Goal: Transaction & Acquisition: Purchase product/service

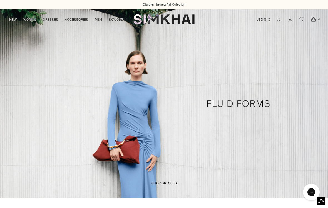
click at [315, 20] on icon "Open cart modal" at bounding box center [314, 20] width 8 height 6
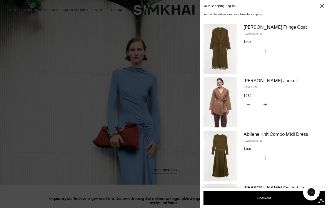
click at [322, 6] on icon "Close" at bounding box center [322, 6] width 4 height 6
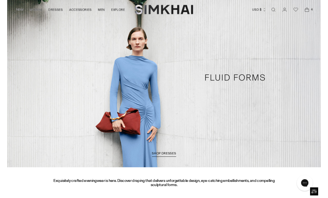
scroll to position [27, 0]
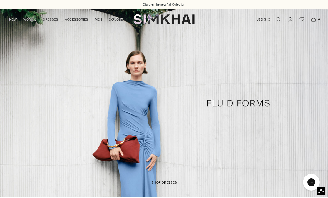
click at [314, 19] on icon "Open cart modal" at bounding box center [314, 20] width 8 height 6
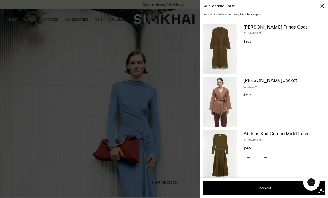
click at [262, 79] on link "[PERSON_NAME] Jacket" at bounding box center [270, 81] width 53 height 6
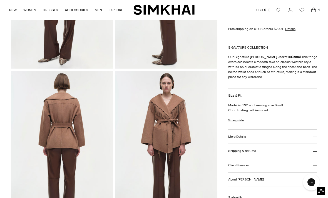
scroll to position [126, 0]
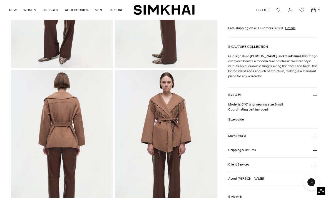
click at [231, 138] on h3 "More Details" at bounding box center [237, 136] width 18 height 4
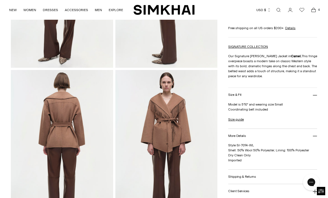
click at [230, 177] on h3 "Shipping & Returns" at bounding box center [242, 177] width 28 height 4
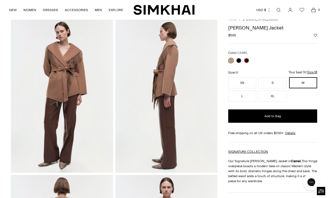
scroll to position [22, 0]
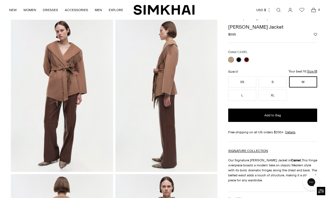
click at [248, 61] on link at bounding box center [247, 60] width 6 height 6
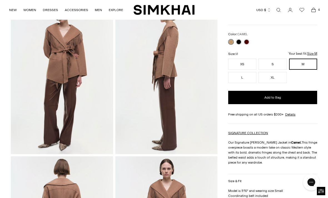
click at [314, 13] on span "Open cart modal" at bounding box center [314, 10] width 8 height 8
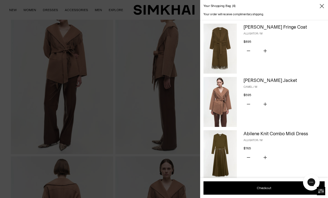
click at [223, 48] on img at bounding box center [220, 49] width 33 height 50
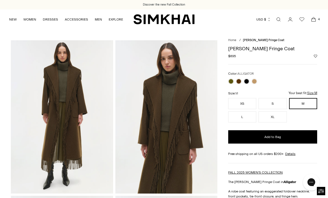
click at [256, 82] on link at bounding box center [255, 82] width 6 height 6
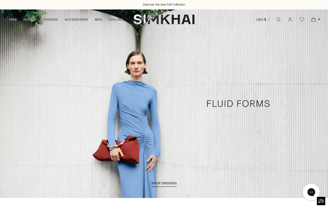
click at [313, 20] on icon "Open cart modal" at bounding box center [314, 20] width 8 height 6
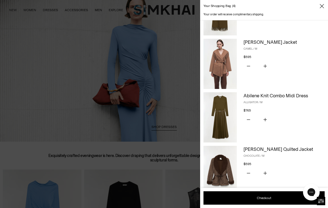
scroll to position [39, 0]
click at [250, 119] on icon "Subtract product quantity" at bounding box center [248, 118] width 3 height 3
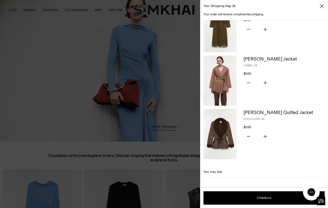
scroll to position [13, 0]
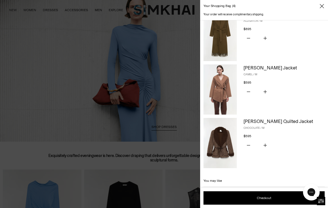
click at [227, 138] on img at bounding box center [220, 143] width 33 height 50
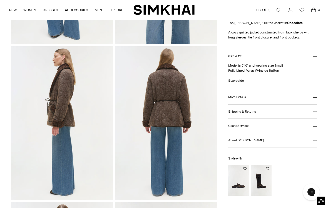
scroll to position [150, 0]
click at [245, 99] on h3 "More Details" at bounding box center [237, 97] width 18 height 4
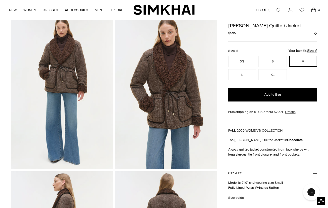
scroll to position [6, 0]
